Goal: Task Accomplishment & Management: Manage account settings

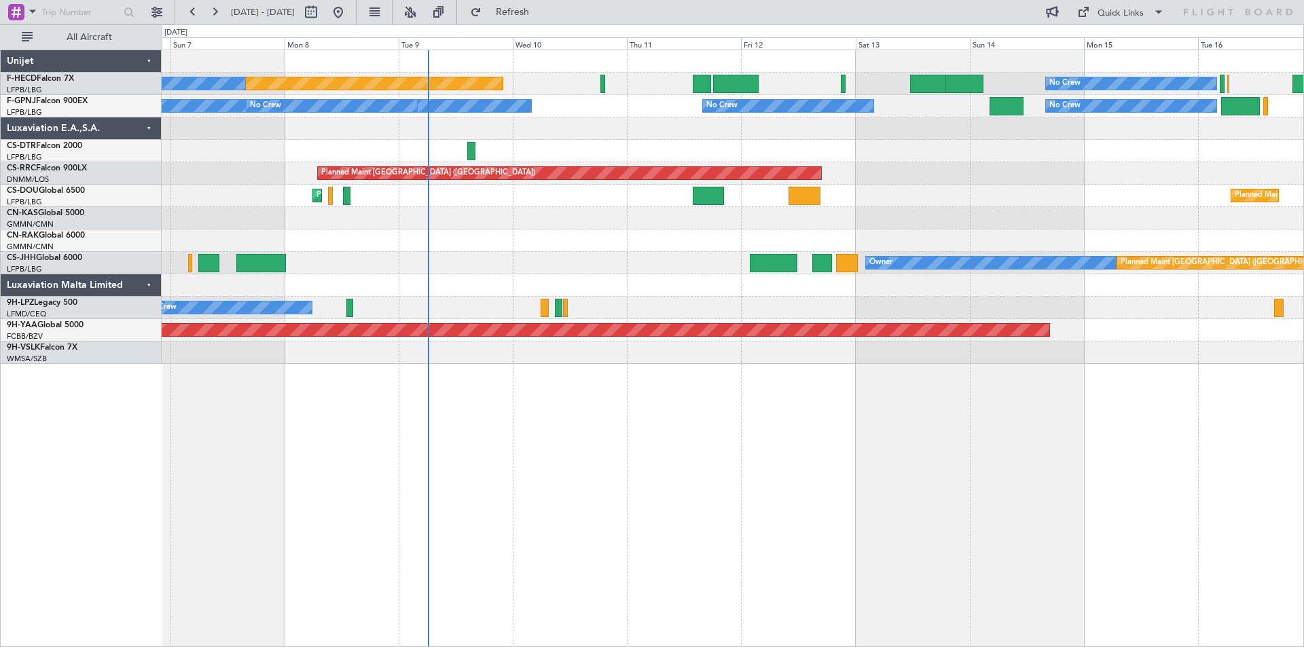
click at [649, 145] on div at bounding box center [733, 151] width 1142 height 22
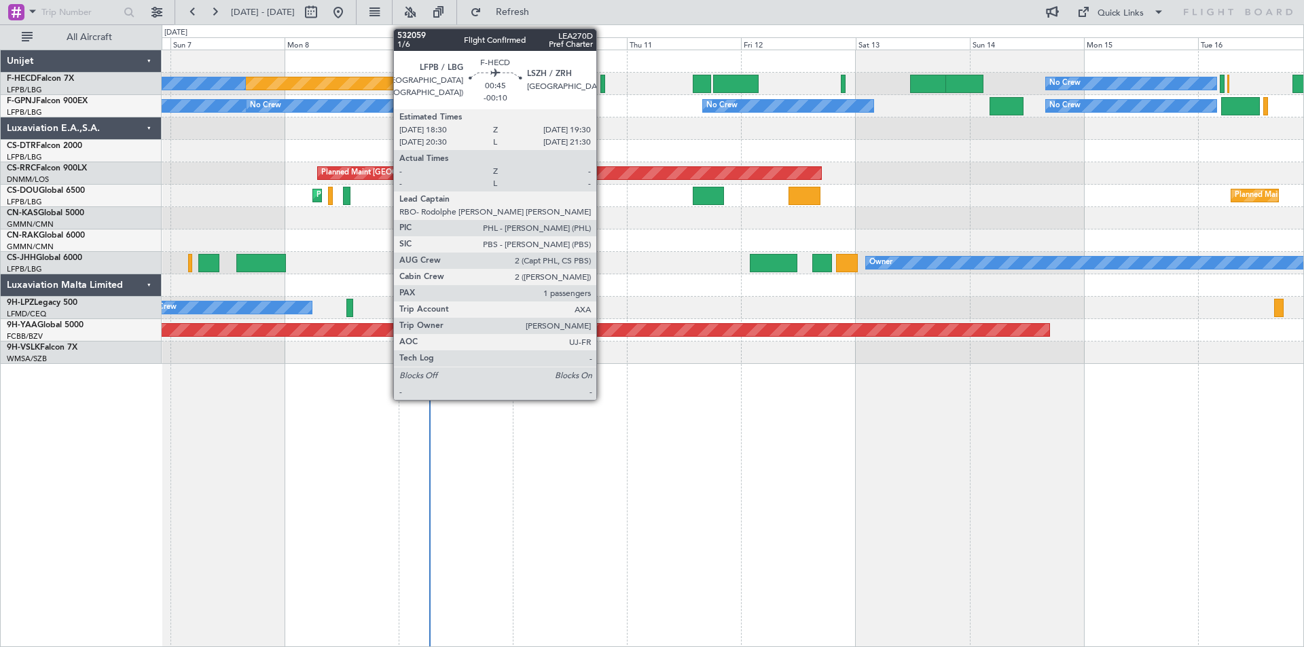
click at [602, 80] on div at bounding box center [602, 84] width 5 height 18
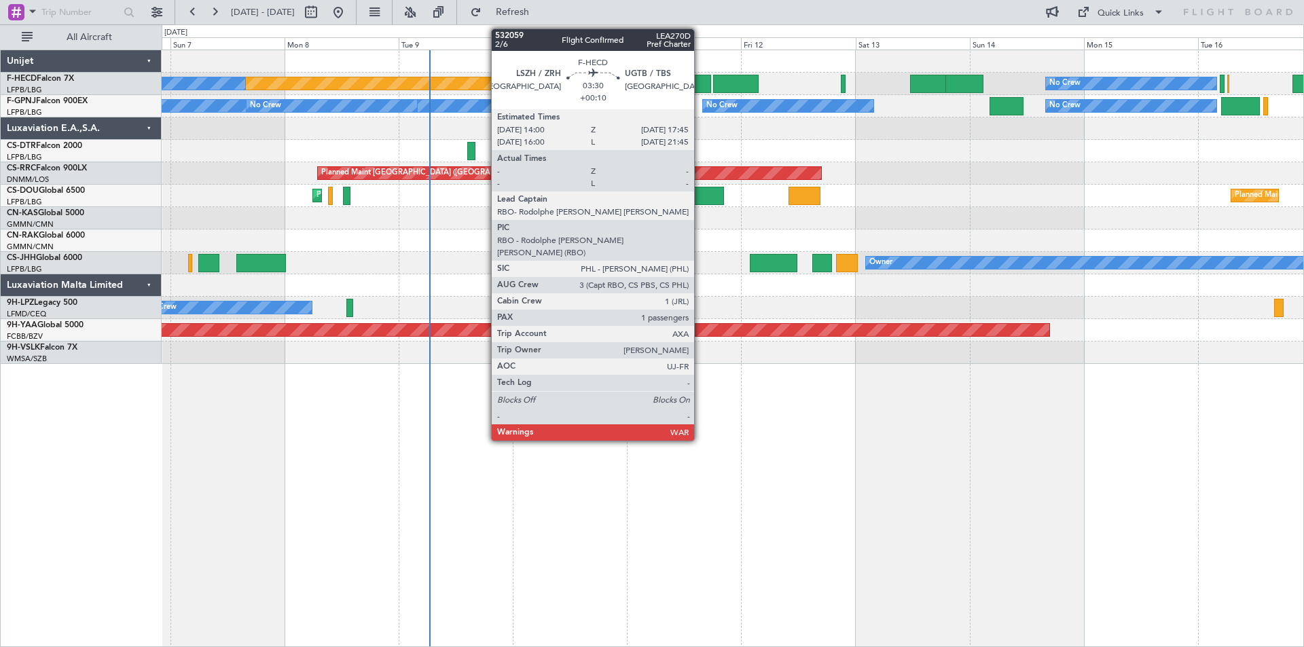
click at [700, 84] on div at bounding box center [702, 84] width 18 height 18
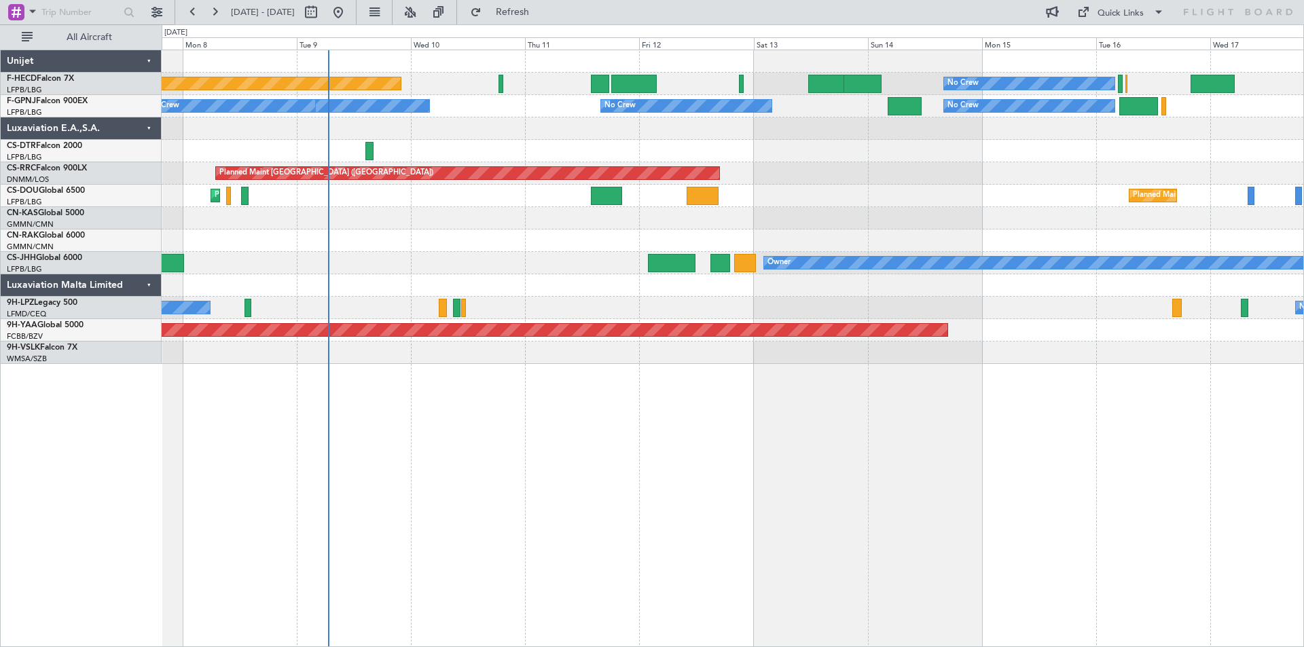
click at [1001, 223] on div at bounding box center [733, 218] width 1142 height 22
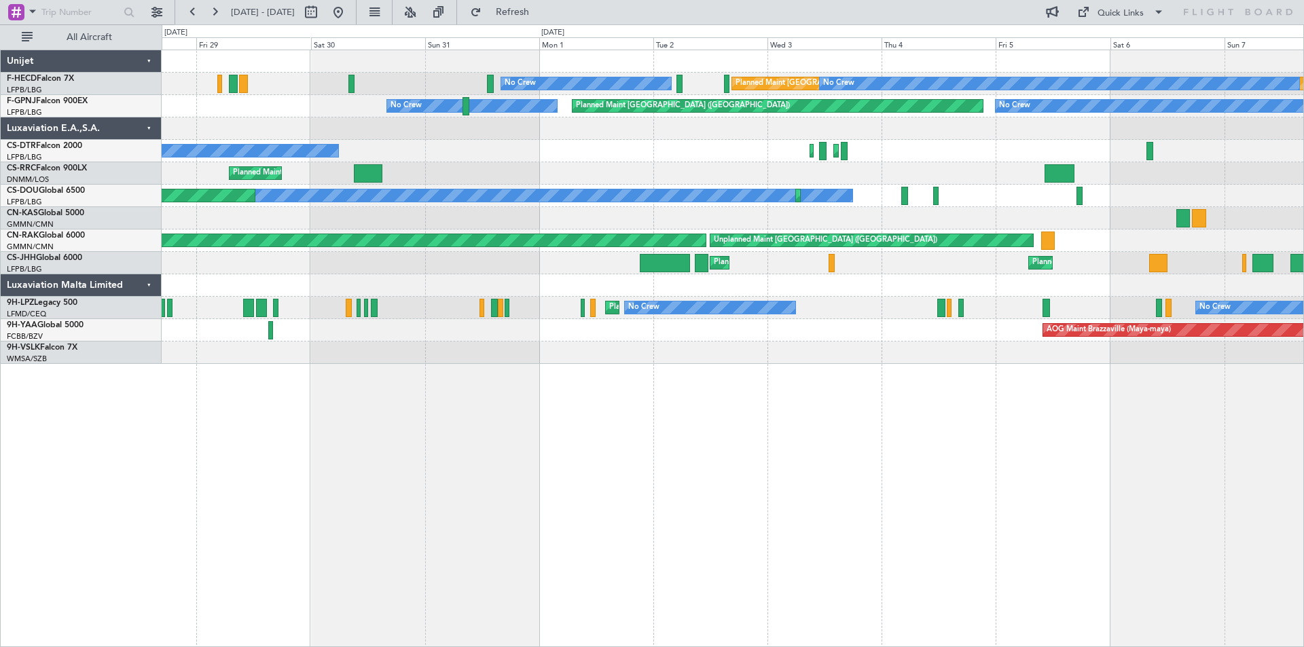
click at [892, 160] on div "Planned Maint [GEOGRAPHIC_DATA] ([GEOGRAPHIC_DATA]) No Crew No Crew No Crew No …" at bounding box center [733, 207] width 1142 height 314
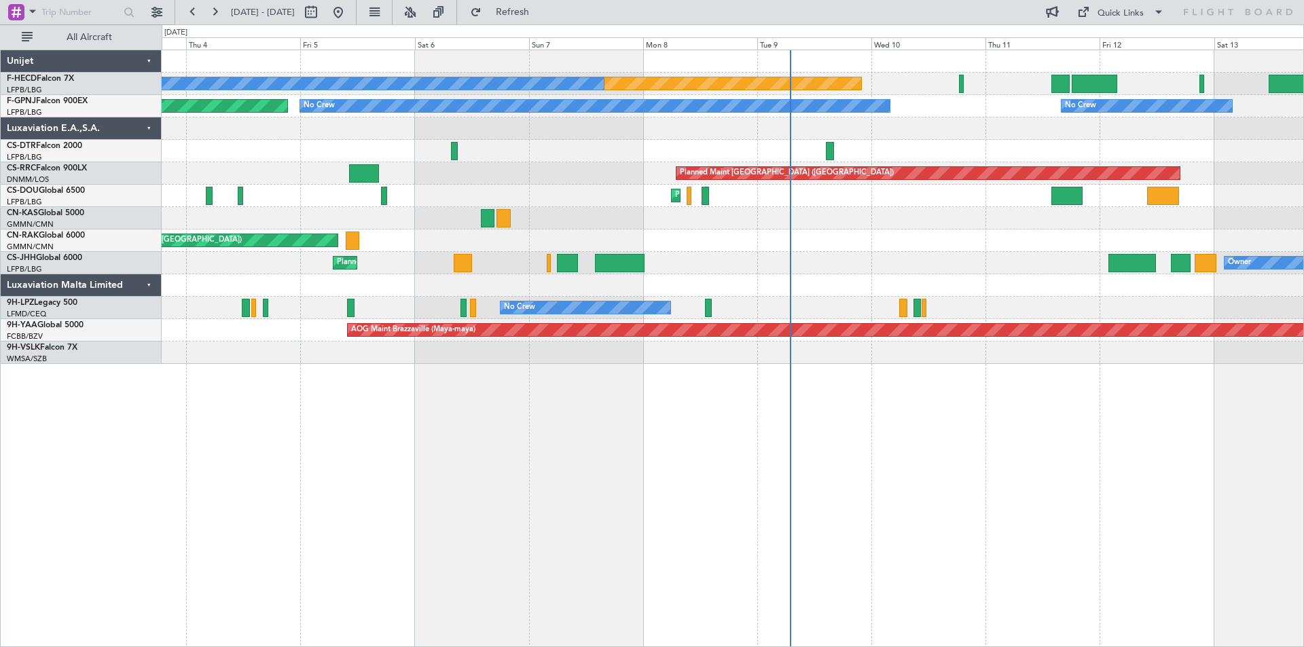
click at [520, 154] on div "Planned Maint [GEOGRAPHIC_DATA] ([GEOGRAPHIC_DATA]) No Crew No Crew No Crew No …" at bounding box center [733, 207] width 1142 height 314
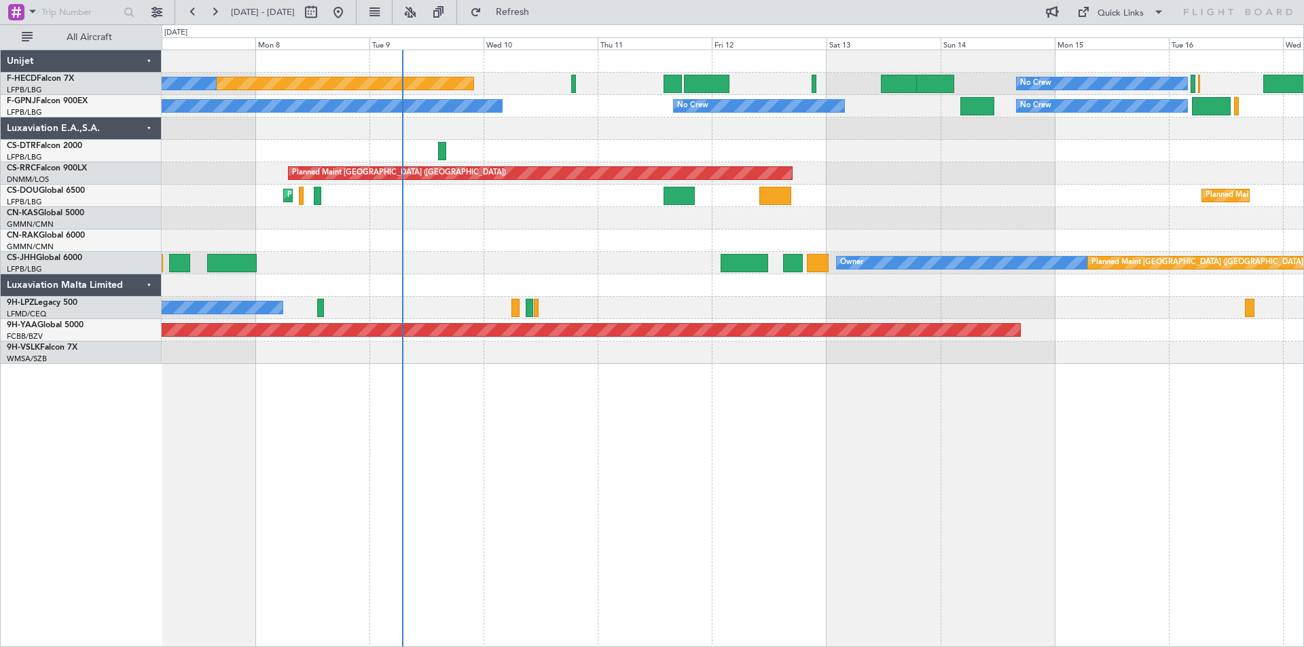
click at [778, 143] on div "Planned Maint [GEOGRAPHIC_DATA] ([GEOGRAPHIC_DATA]) No Crew No Crew No Crew No …" at bounding box center [733, 207] width 1142 height 314
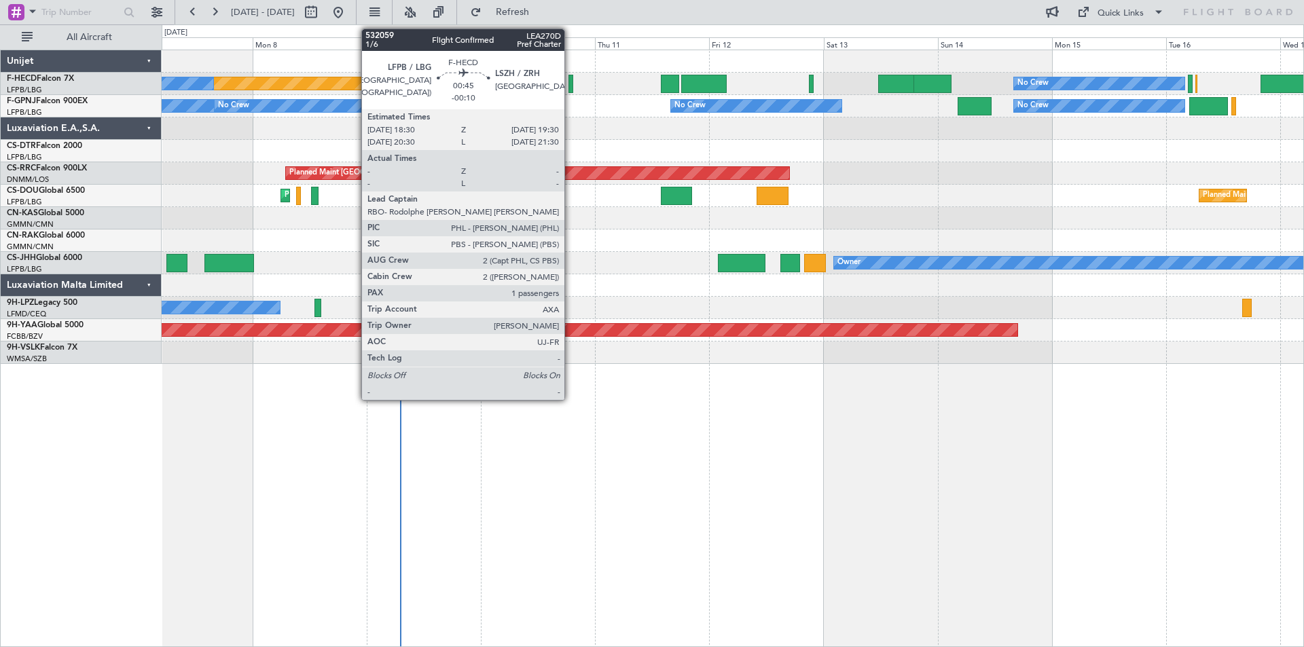
click at [571, 82] on div at bounding box center [571, 84] width 5 height 18
click at [571, 81] on div at bounding box center [571, 84] width 5 height 18
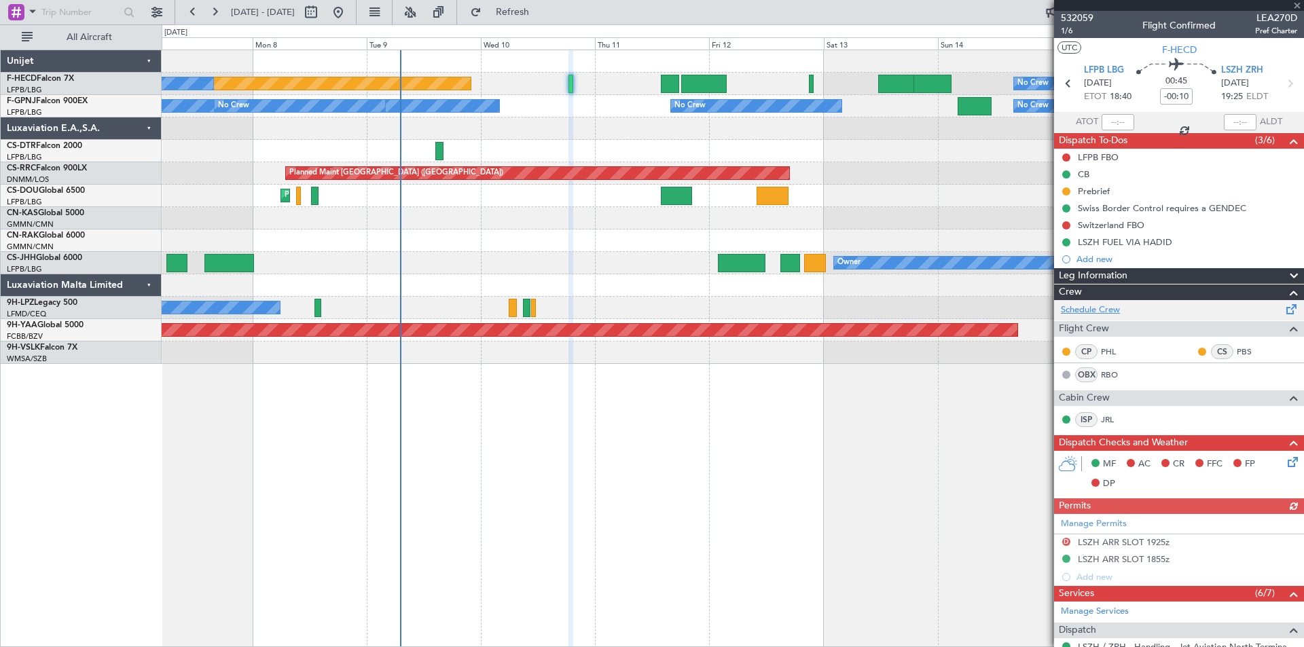
click at [1101, 309] on link "Schedule Crew" at bounding box center [1090, 311] width 59 height 14
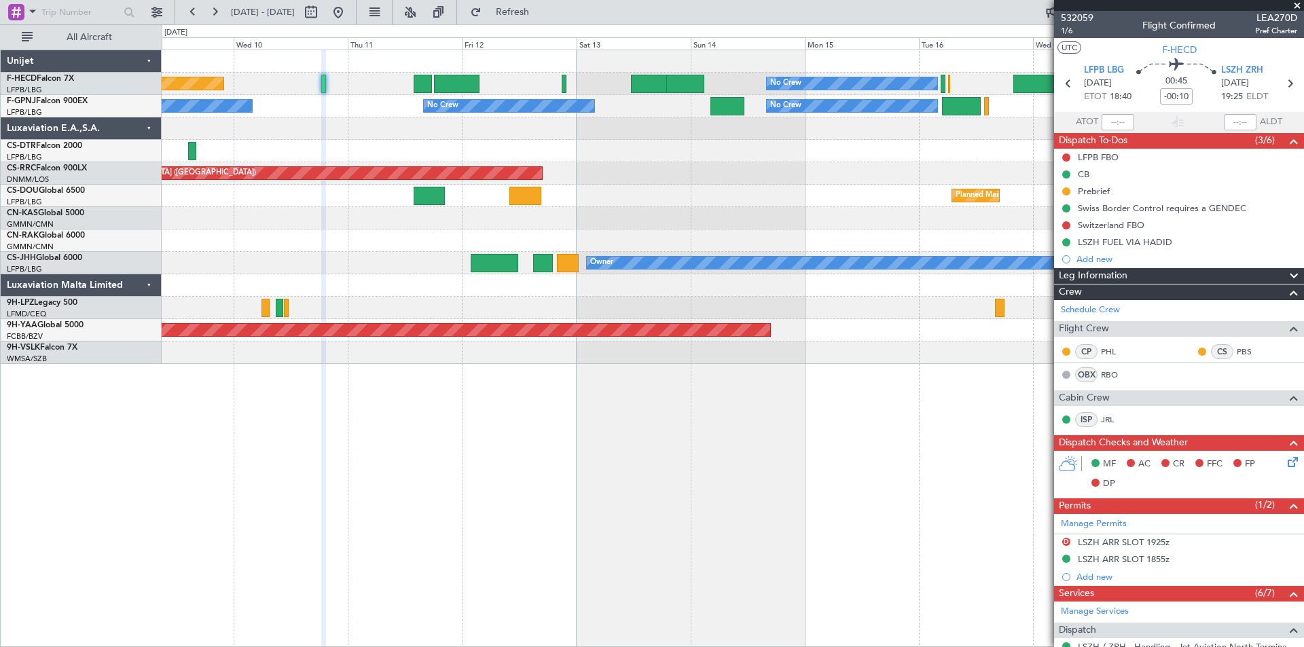
click at [674, 177] on div "No Crew Planned Maint [GEOGRAPHIC_DATA] ([GEOGRAPHIC_DATA]) No Crew No Crew No …" at bounding box center [733, 207] width 1142 height 314
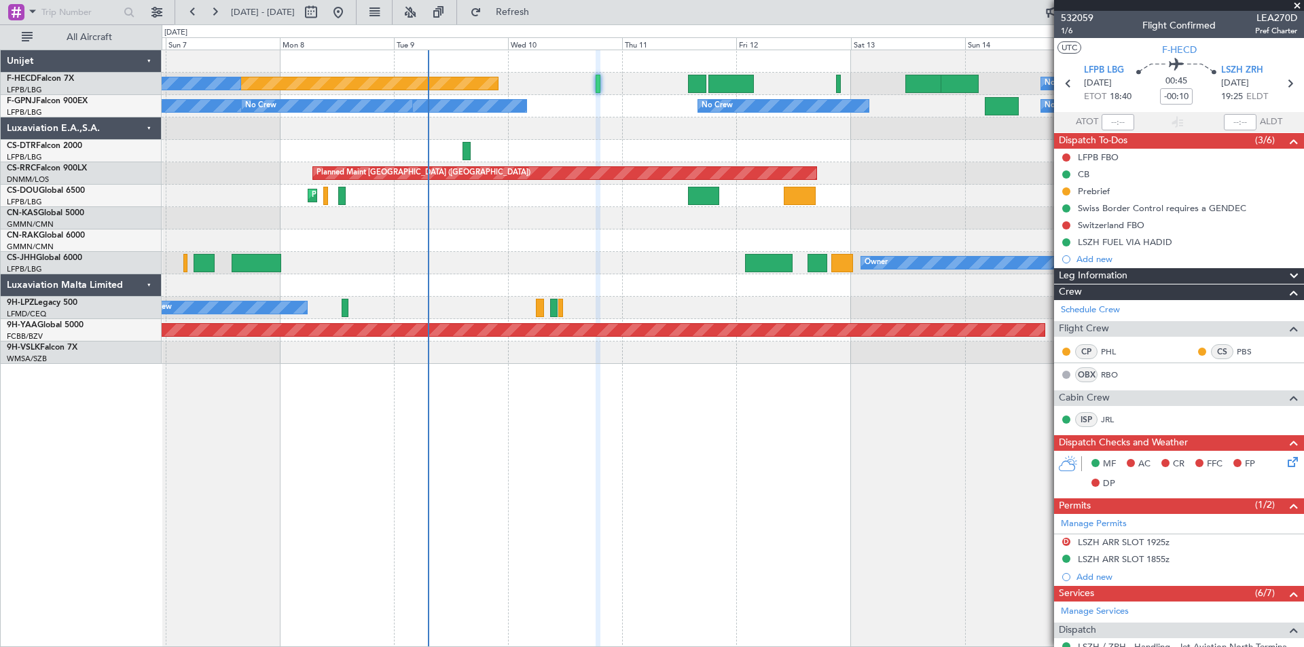
click at [571, 160] on div at bounding box center [733, 151] width 1142 height 22
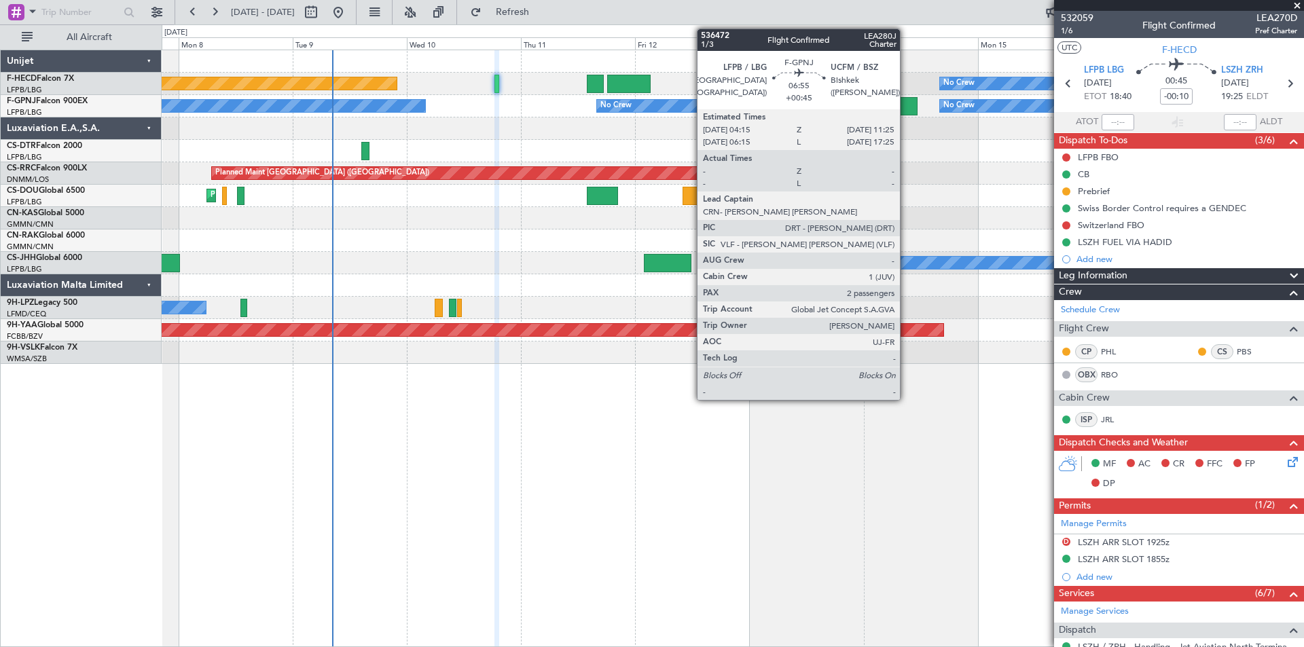
click at [906, 105] on div at bounding box center [901, 106] width 35 height 18
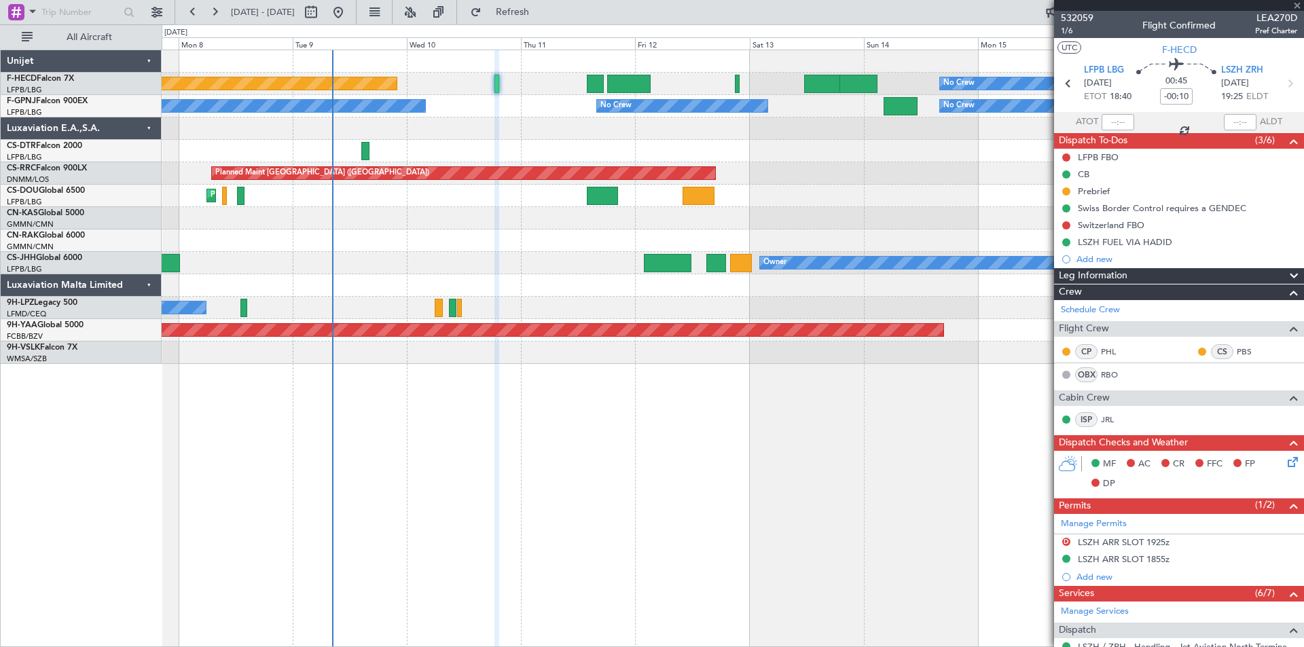
type input "+00:45"
type input "2"
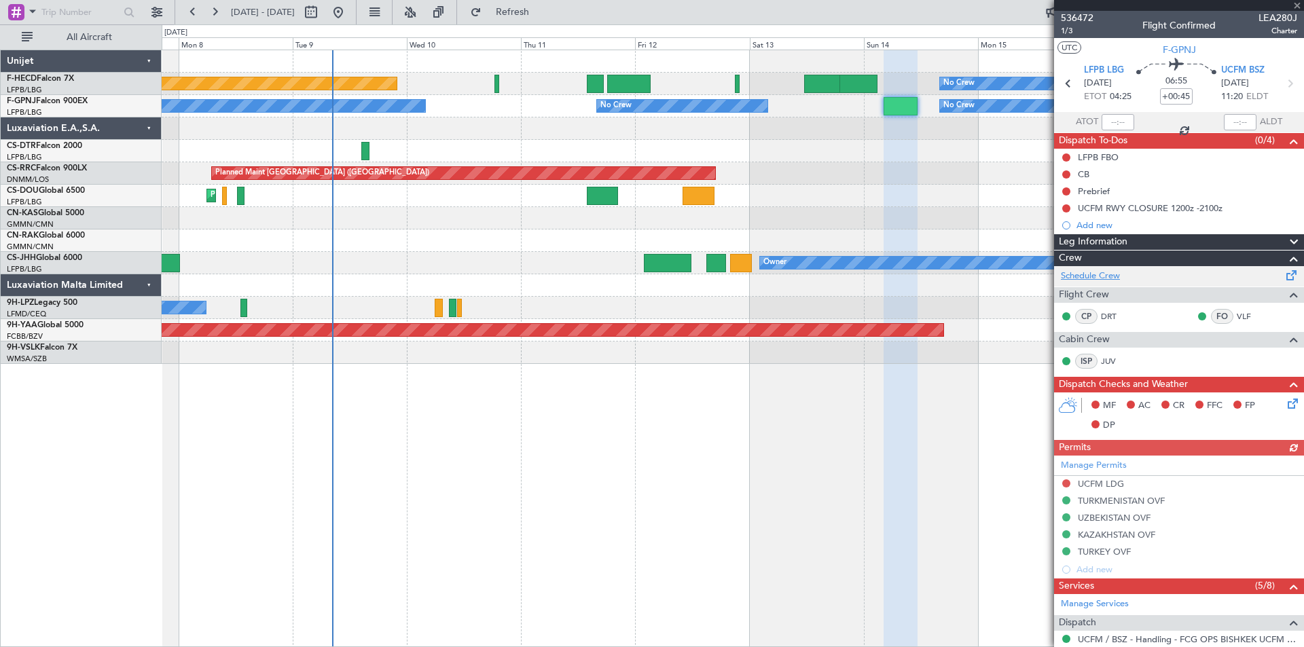
click at [1089, 276] on link "Schedule Crew" at bounding box center [1090, 277] width 59 height 14
